Goal: Task Accomplishment & Management: Use online tool/utility

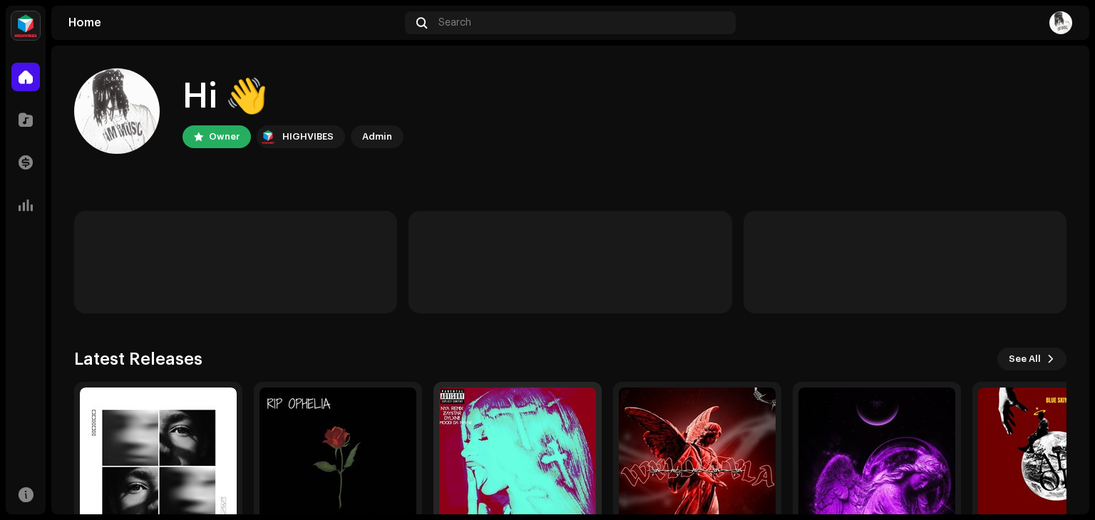
scroll to position [96, 0]
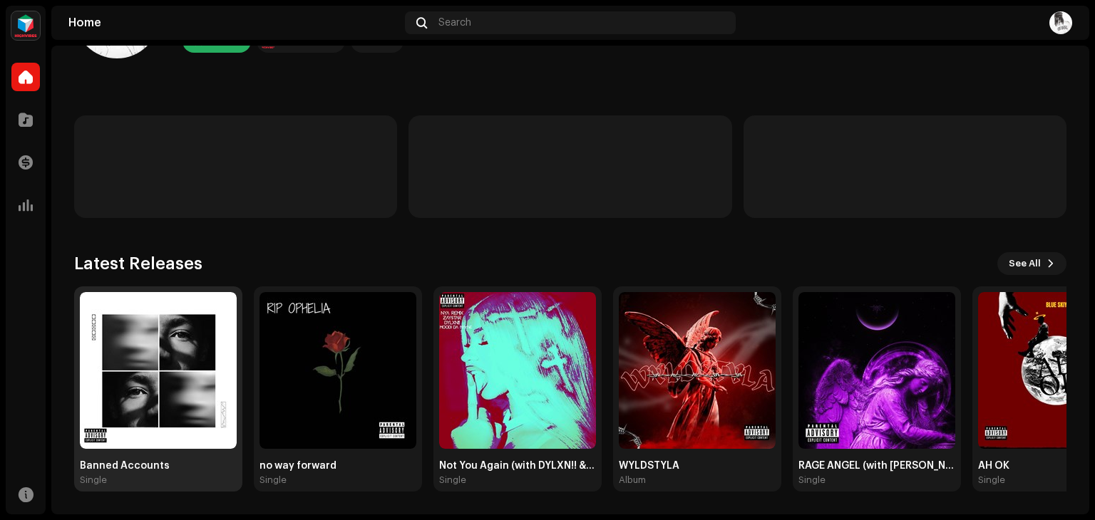
click at [124, 387] on img at bounding box center [158, 370] width 157 height 157
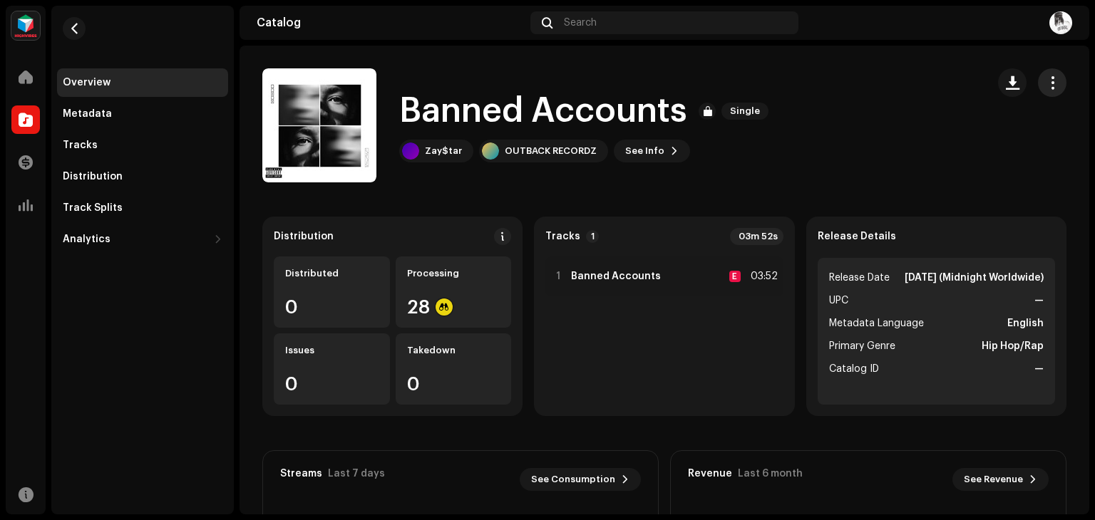
click at [1046, 80] on span "button" at bounding box center [1053, 82] width 14 height 11
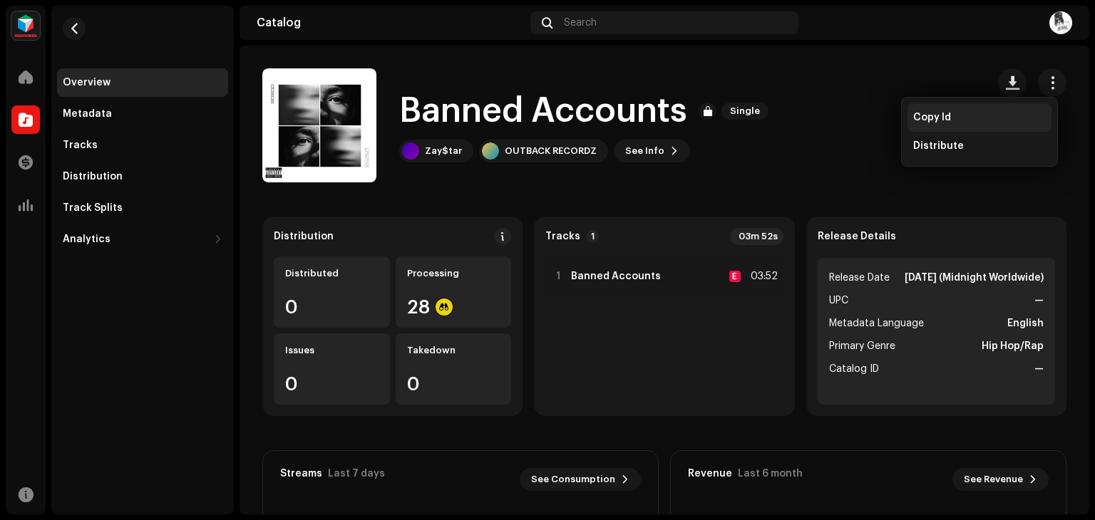
click at [955, 115] on div "Copy Id" at bounding box center [979, 117] width 133 height 11
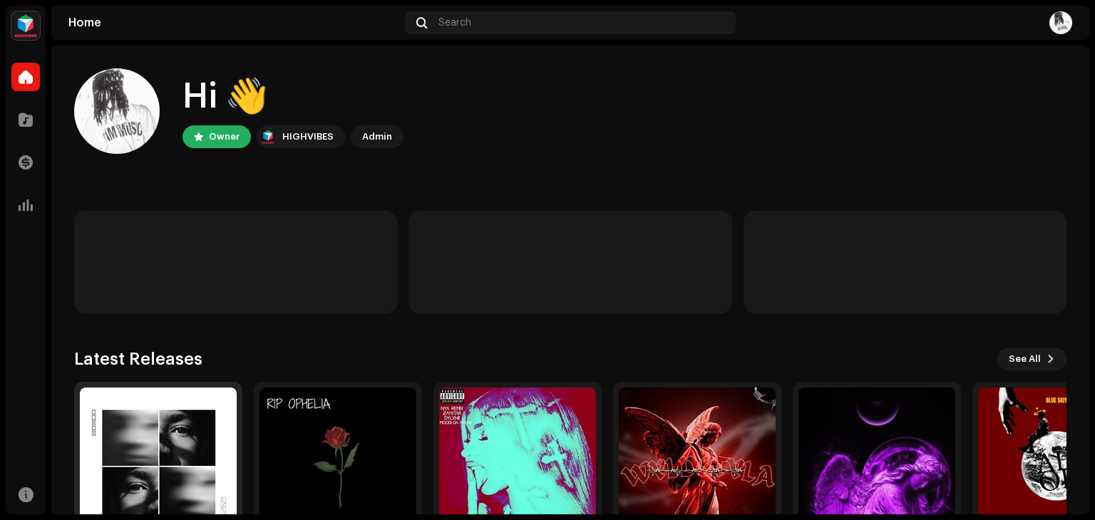
click at [181, 448] on img at bounding box center [158, 466] width 157 height 157
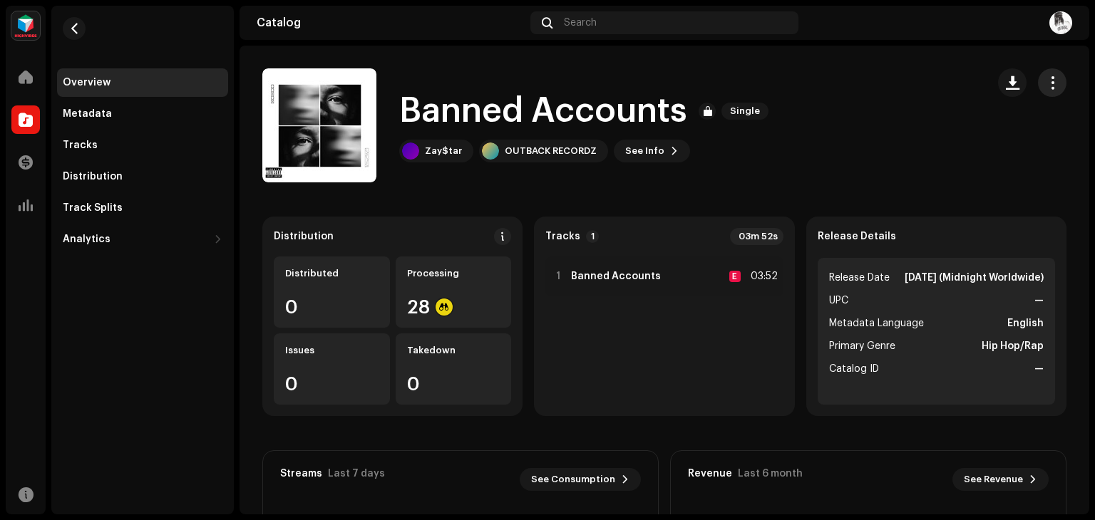
click at [1046, 86] on span "button" at bounding box center [1053, 82] width 14 height 11
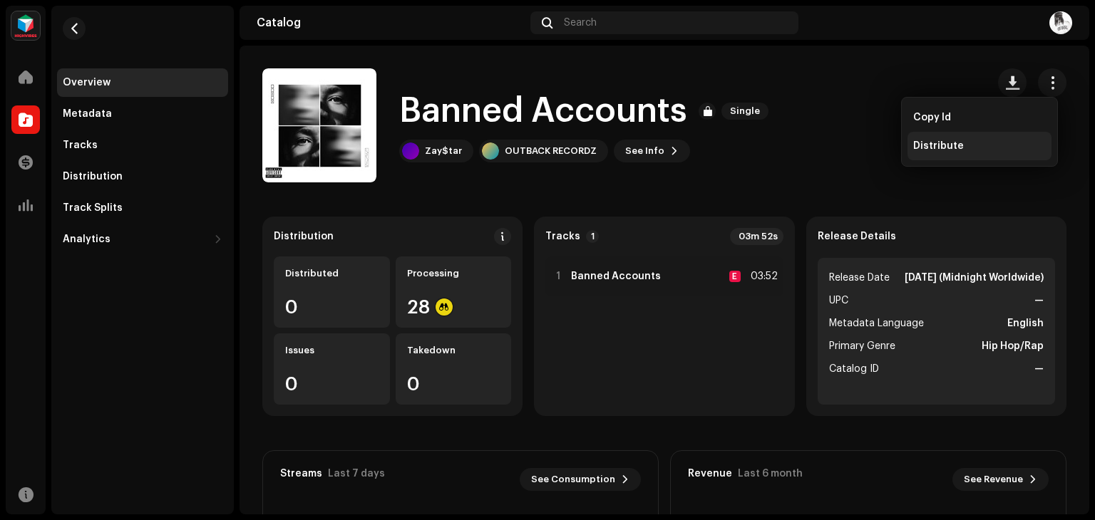
click at [990, 148] on div "Distribute" at bounding box center [979, 145] width 133 height 11
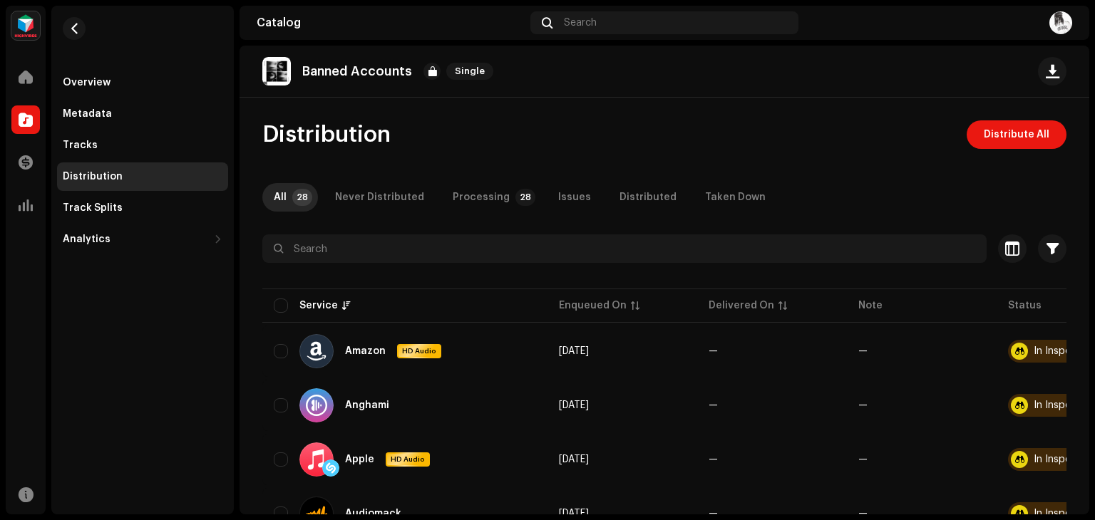
click at [990, 148] on span "Distribute All" at bounding box center [1017, 134] width 66 height 29
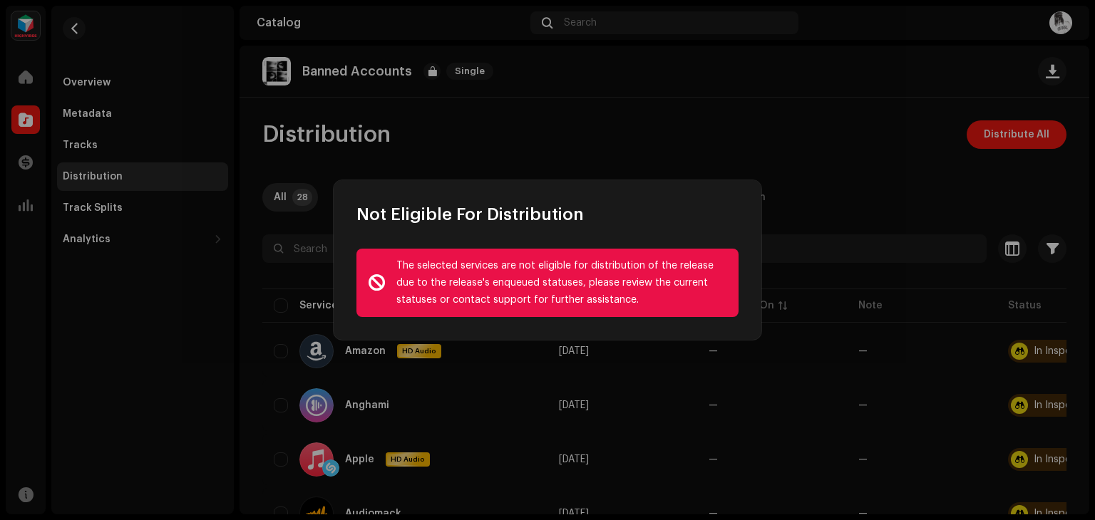
click at [696, 275] on div "The selected services are not eligible for distribution of the release due to t…" at bounding box center [561, 282] width 331 height 51
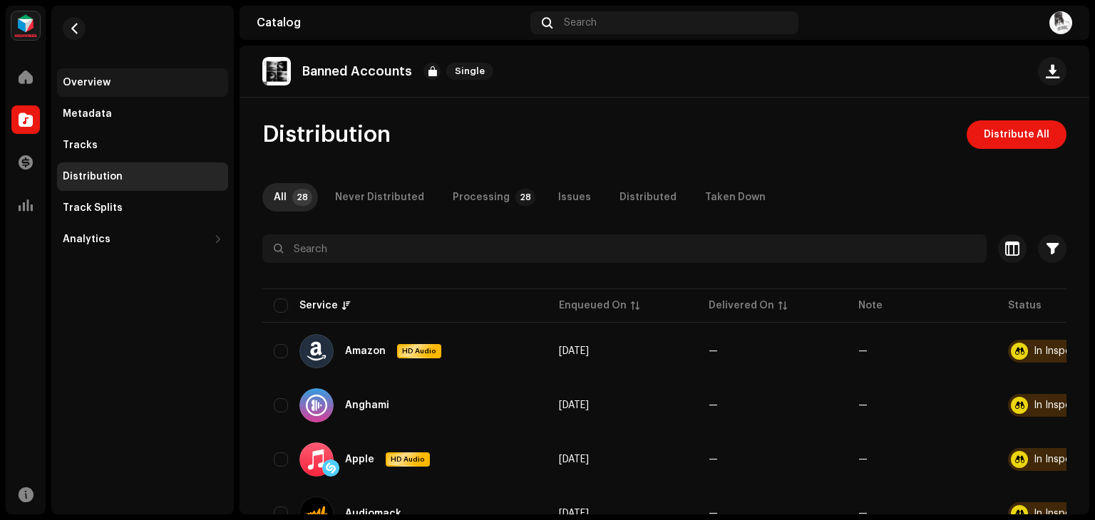
click at [170, 83] on div "Overview" at bounding box center [143, 82] width 160 height 11
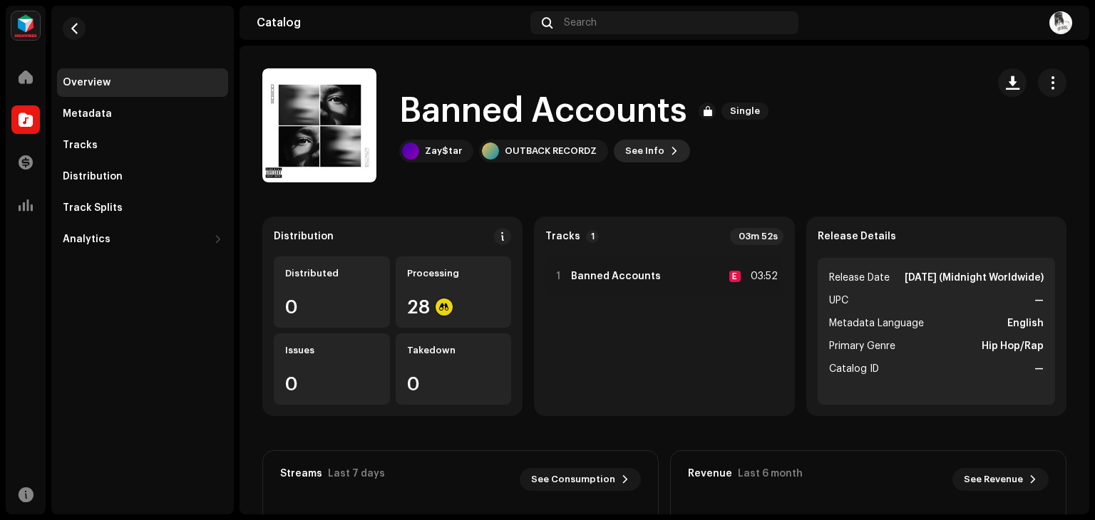
click at [650, 145] on span "See Info" at bounding box center [644, 151] width 39 height 29
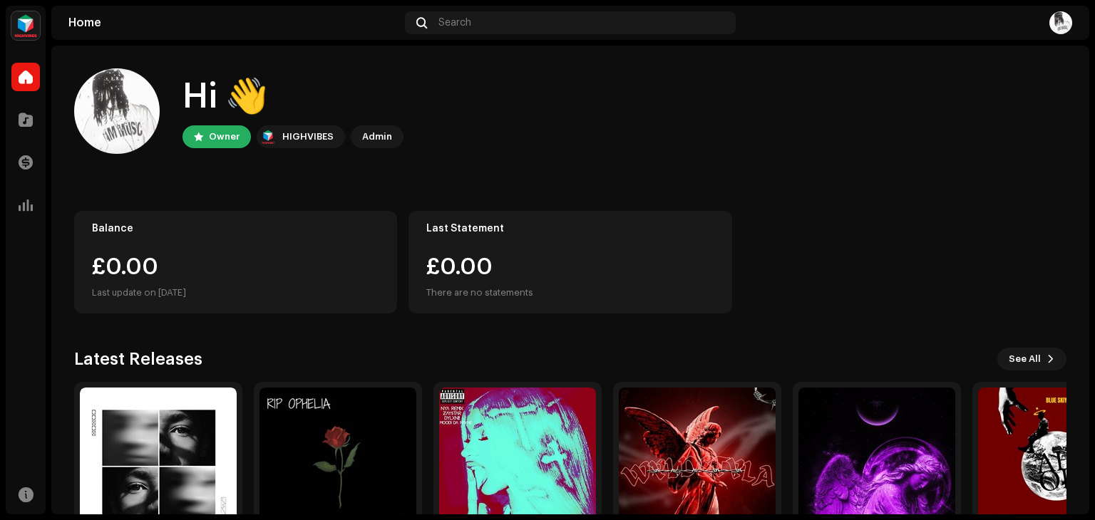
scroll to position [96, 0]
